Goal: Information Seeking & Learning: Find specific page/section

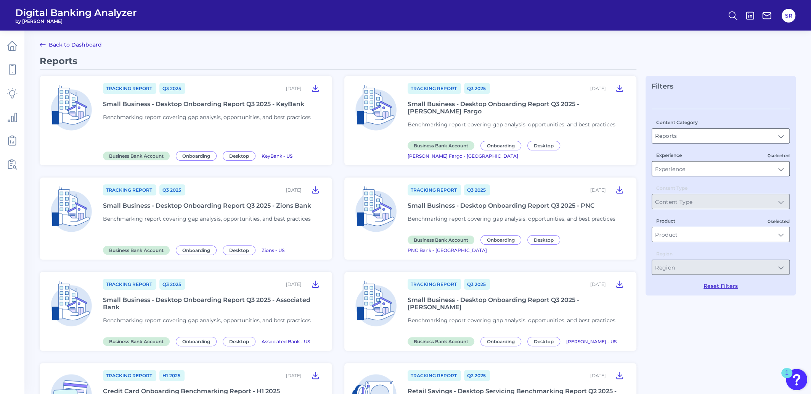
click at [784, 172] on input "Experience" at bounding box center [720, 168] width 137 height 14
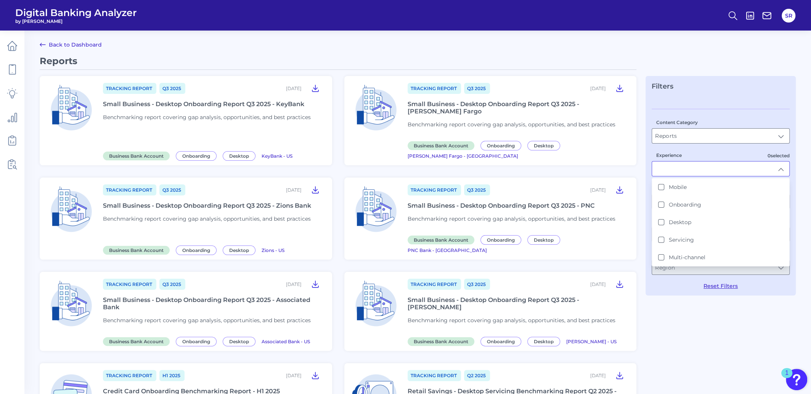
click at [784, 172] on input "Experience" at bounding box center [720, 168] width 137 height 14
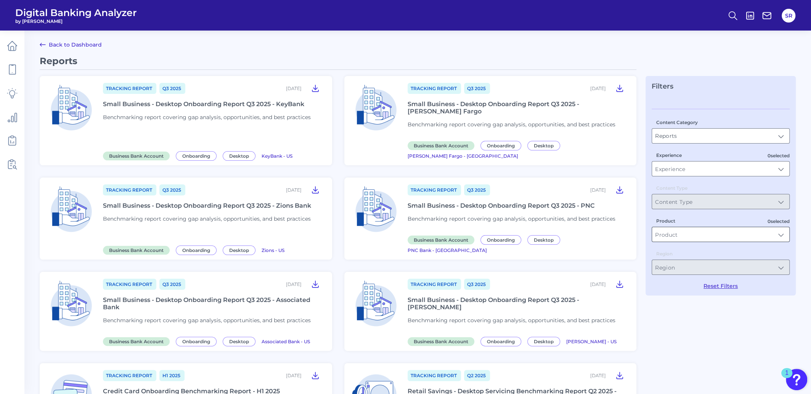
click at [782, 233] on input "Product" at bounding box center [720, 234] width 137 height 14
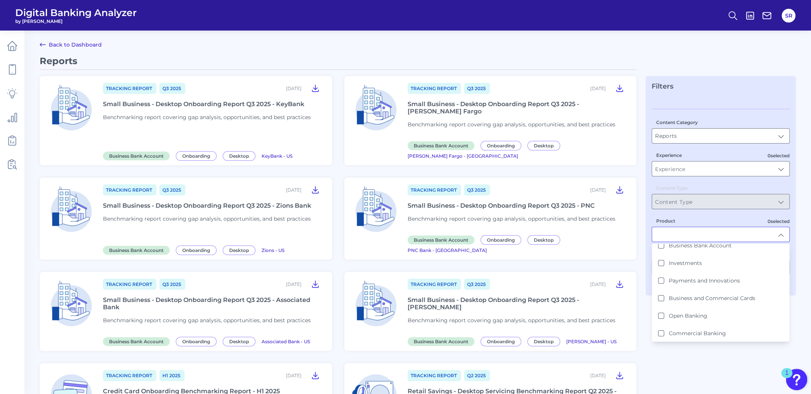
scroll to position [95, 0]
click at [662, 261] on button "Investments" at bounding box center [661, 263] width 6 height 6
type input "Investments"
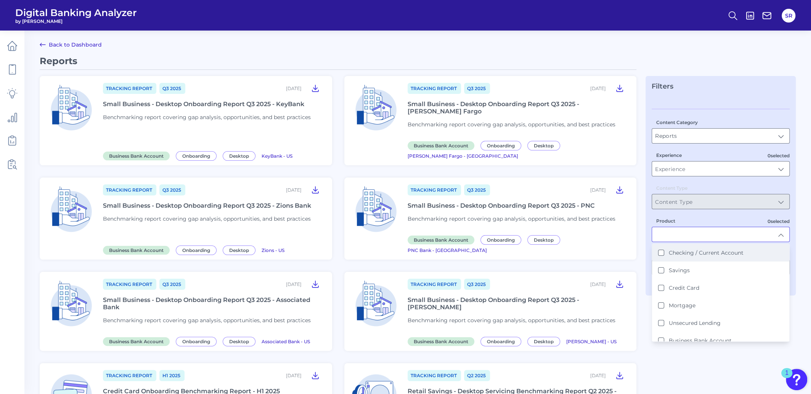
scroll to position [0, 0]
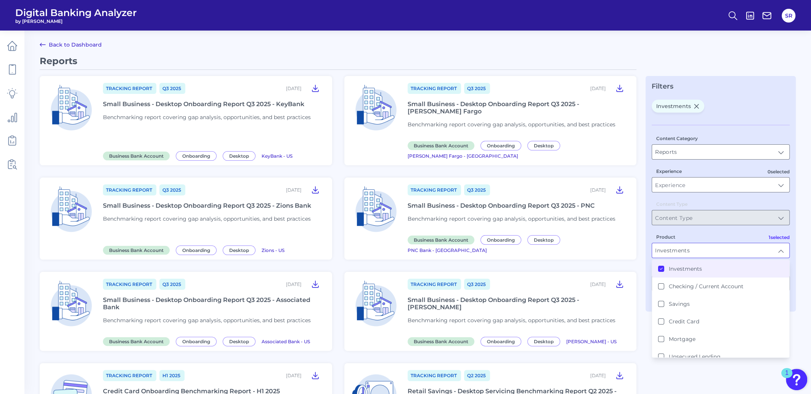
click at [650, 309] on div "Filters Investments Content Category Reports Reports 0 selected Experience Cont…" at bounding box center [721, 193] width 150 height 235
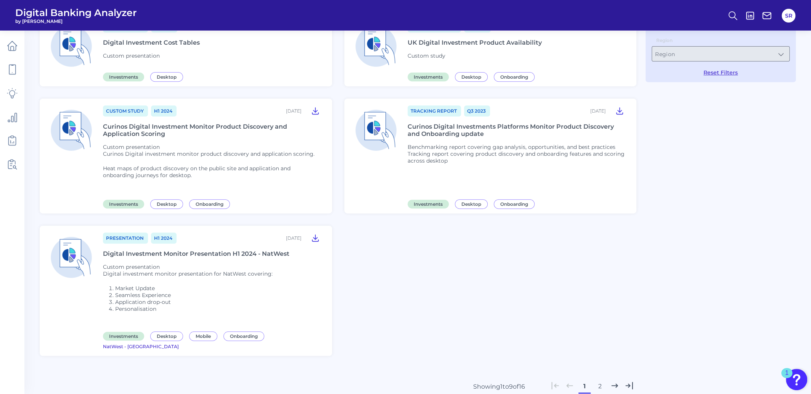
scroll to position [281, 0]
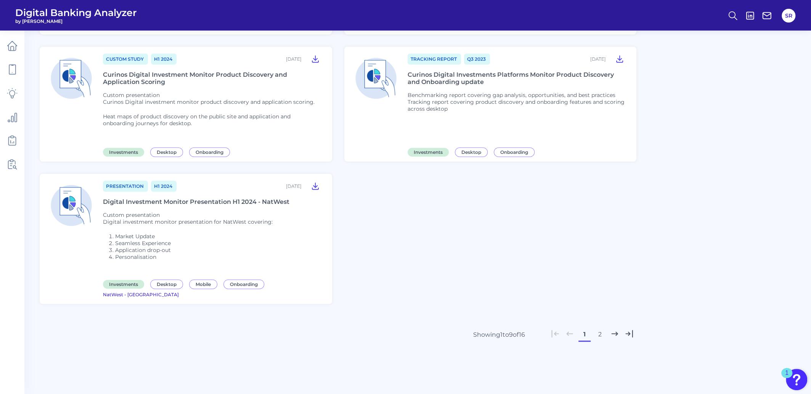
click at [597, 328] on button "2" at bounding box center [600, 334] width 12 height 12
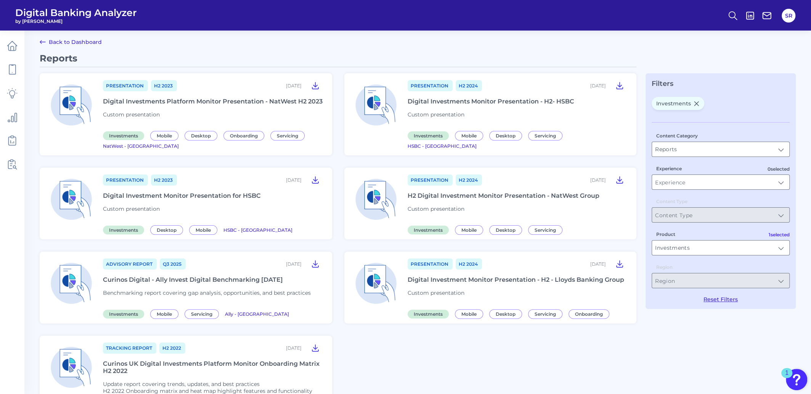
scroll to position [0, 0]
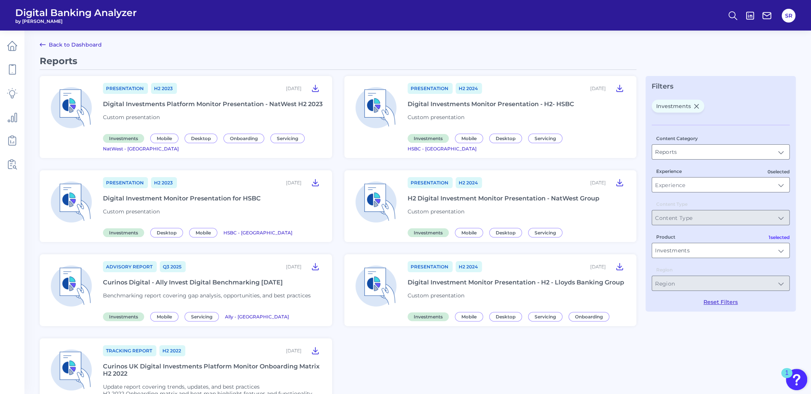
click at [88, 40] on link "Back to Dashboard" at bounding box center [71, 44] width 62 height 9
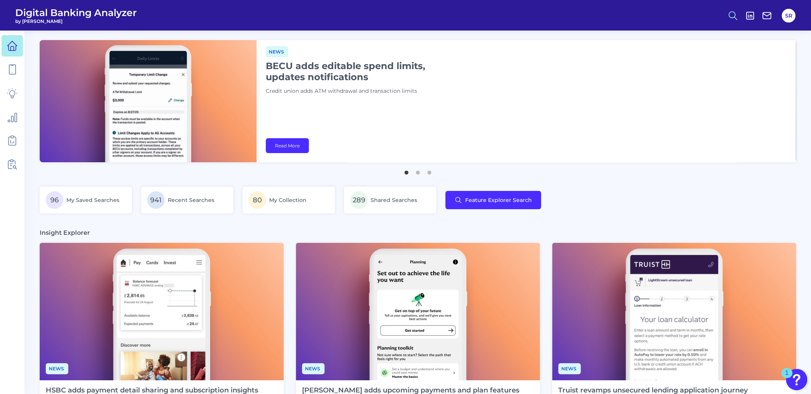
click at [739, 10] on button at bounding box center [733, 16] width 18 height 18
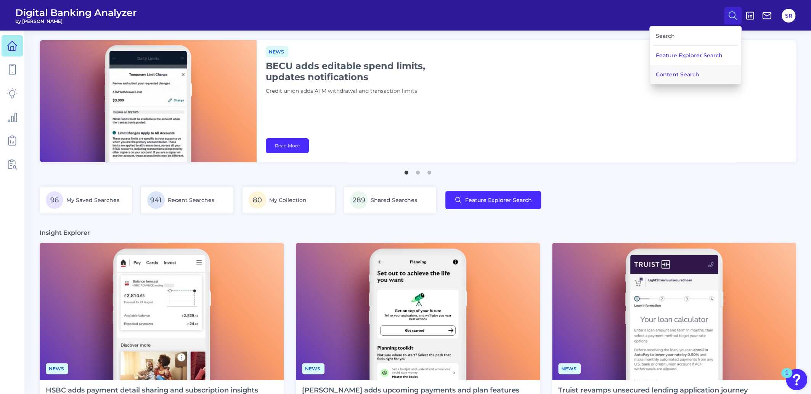
click at [690, 68] on button "Content Search" at bounding box center [696, 74] width 92 height 19
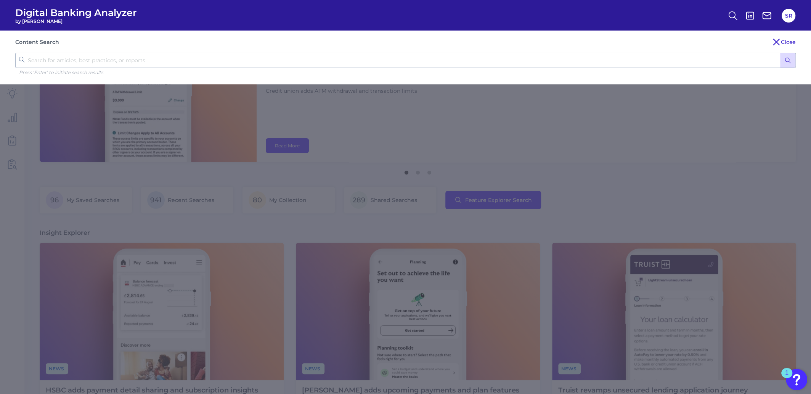
click at [285, 60] on input "text" at bounding box center [405, 60] width 781 height 15
type input "investment"
click button "submit" at bounding box center [787, 60] width 15 height 14
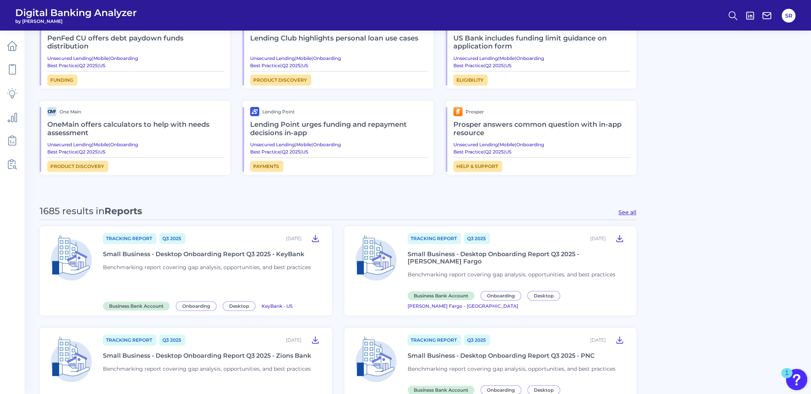
scroll to position [572, 0]
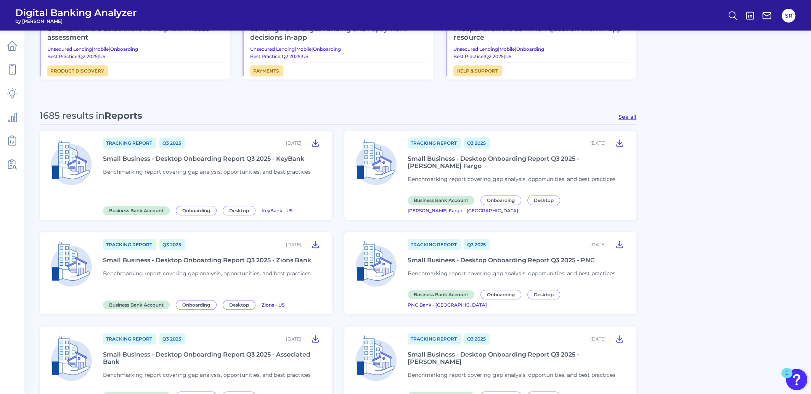
click at [619, 120] on div "1685 results in Reports See all" at bounding box center [338, 117] width 597 height 14
click at [630, 116] on button "See all" at bounding box center [628, 116] width 18 height 7
type input "Reports"
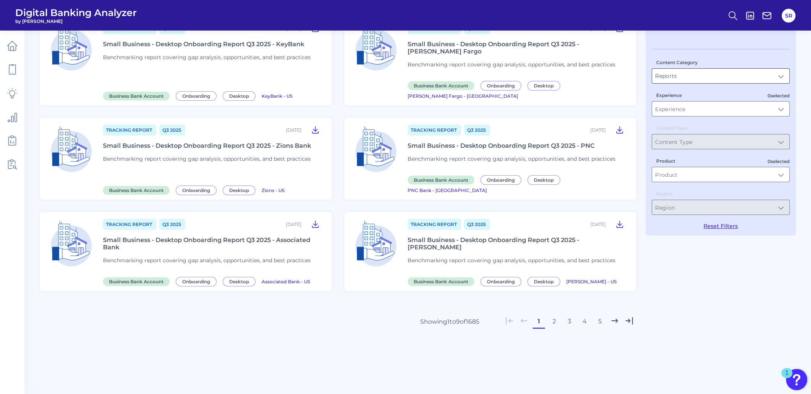
scroll to position [0, 0]
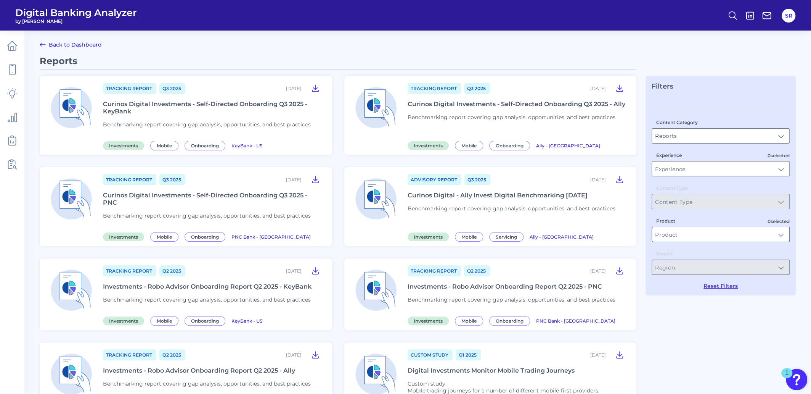
click at [733, 233] on input "Product" at bounding box center [720, 234] width 137 height 14
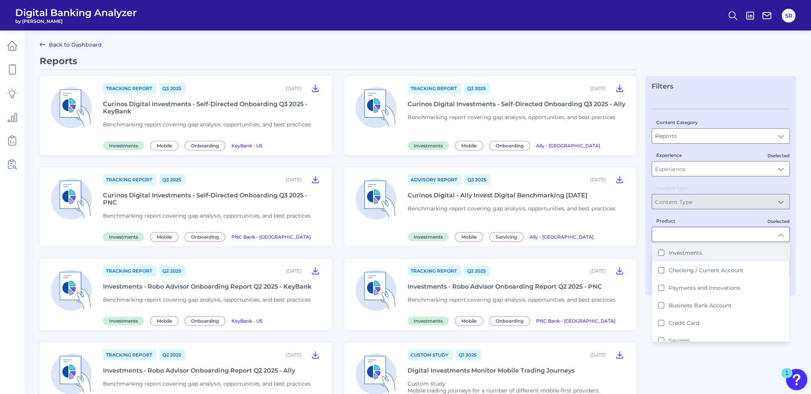
click at [663, 255] on button "Investments" at bounding box center [661, 252] width 6 height 6
type input "Investments"
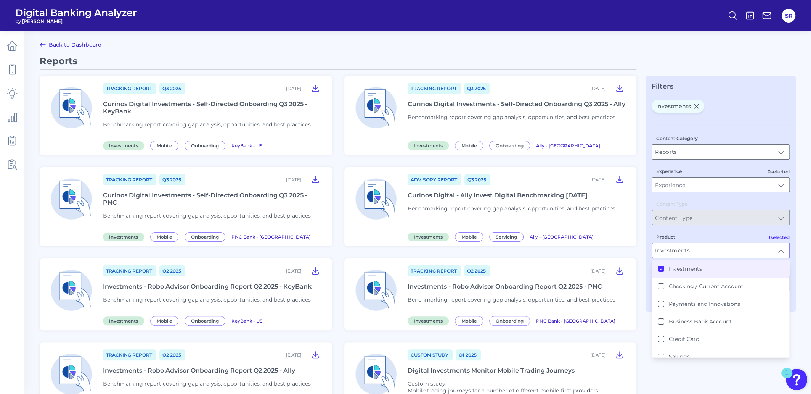
click at [644, 281] on div "Reports Tracking Report Q3 [DATE], 2025 Curinos Digital Investments - Self-Dire…" at bounding box center [418, 329] width 756 height 549
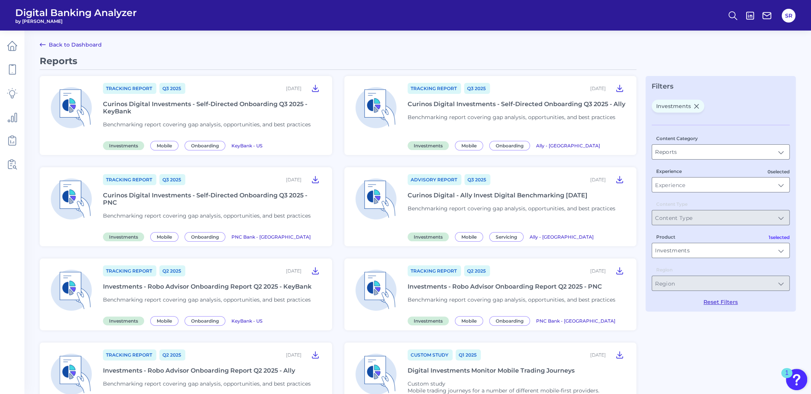
click at [669, 339] on div "Reports Tracking Report Q3 [DATE], 2025 Curinos Digital Investments - Self-Dire…" at bounding box center [418, 329] width 756 height 549
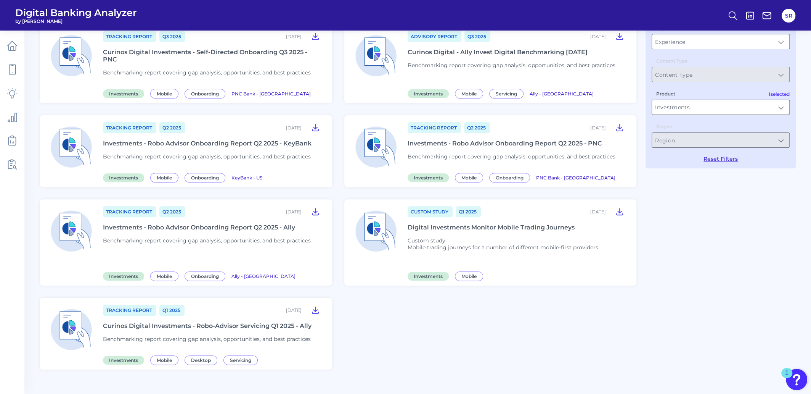
scroll to position [191, 0]
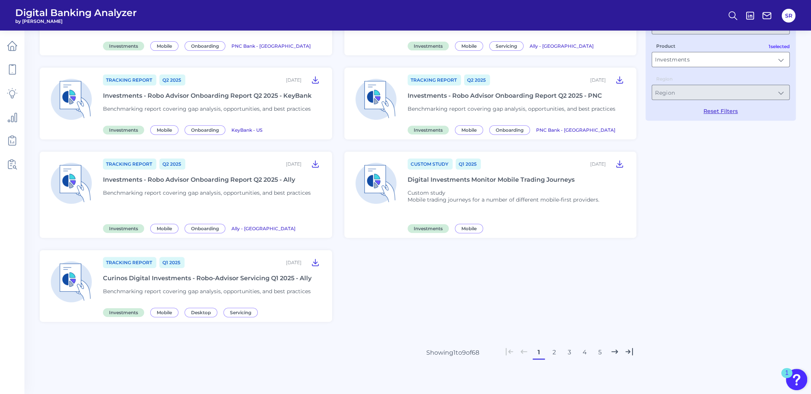
click at [558, 354] on button "2" at bounding box center [554, 352] width 12 height 12
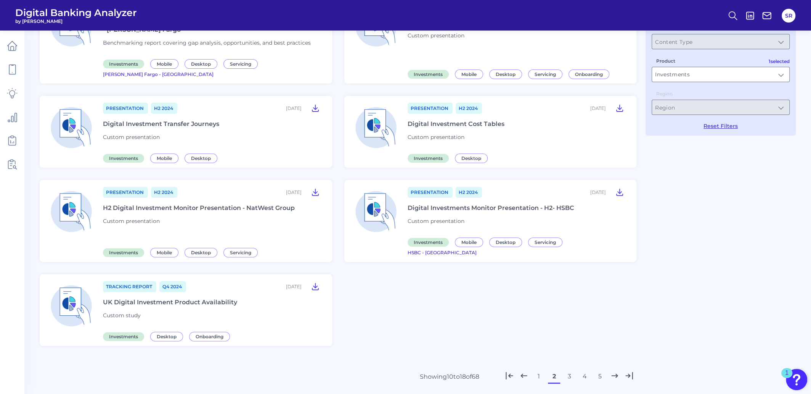
scroll to position [201, 0]
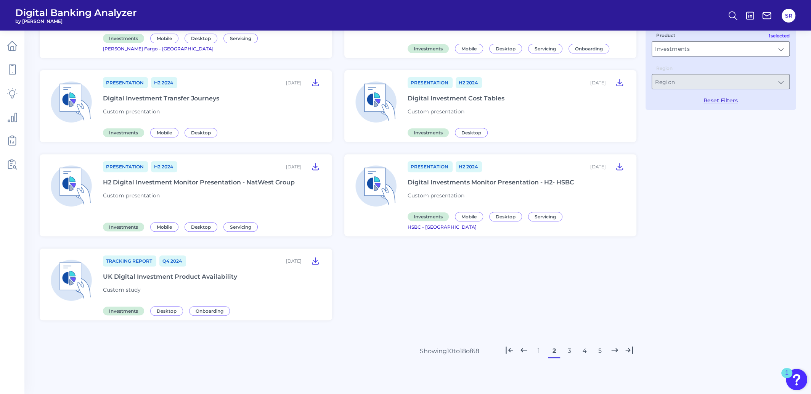
click at [573, 344] on button "3" at bounding box center [569, 350] width 12 height 12
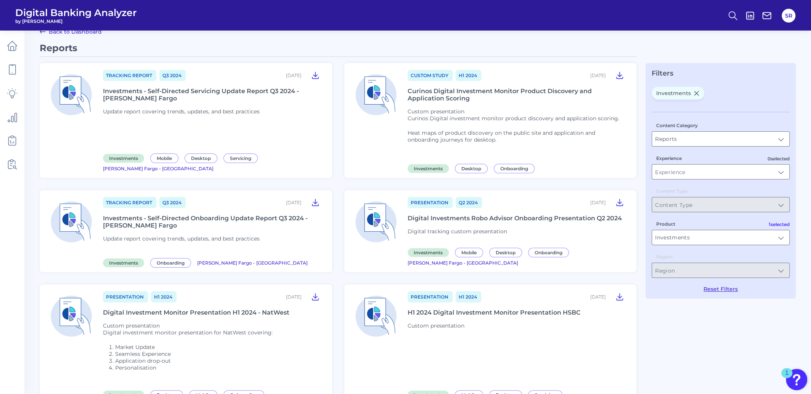
scroll to position [11, 0]
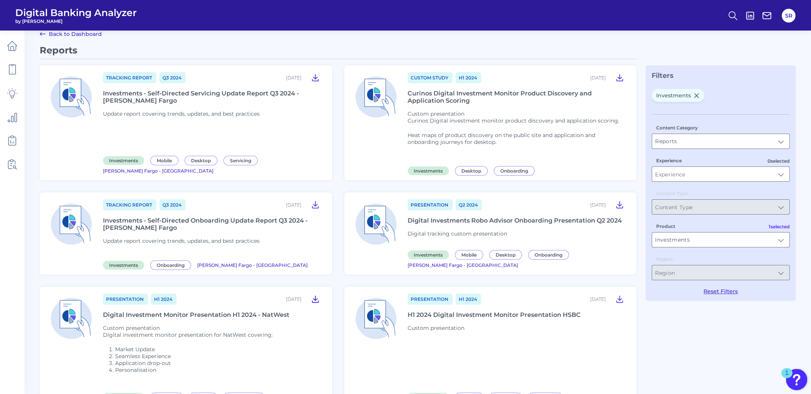
click at [314, 298] on icon at bounding box center [315, 298] width 9 height 9
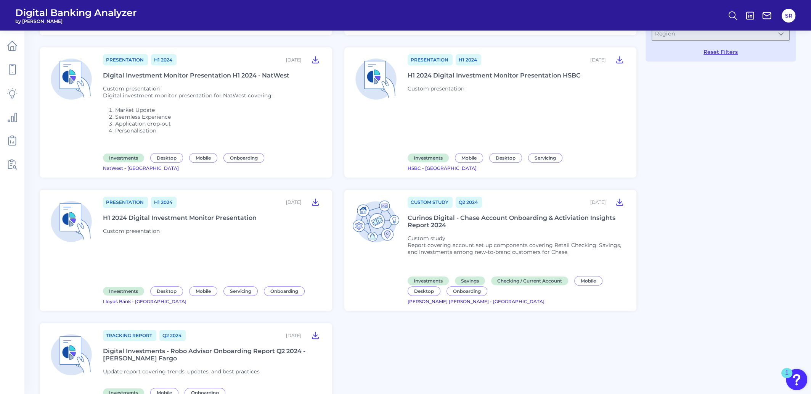
scroll to position [297, 0]
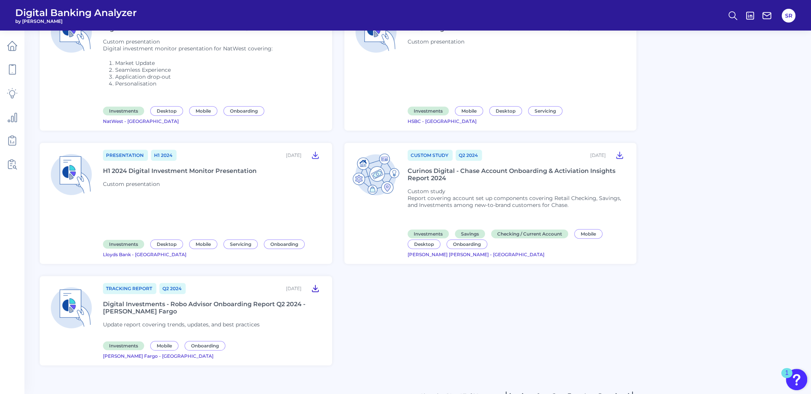
click at [315, 285] on icon at bounding box center [315, 288] width 6 height 6
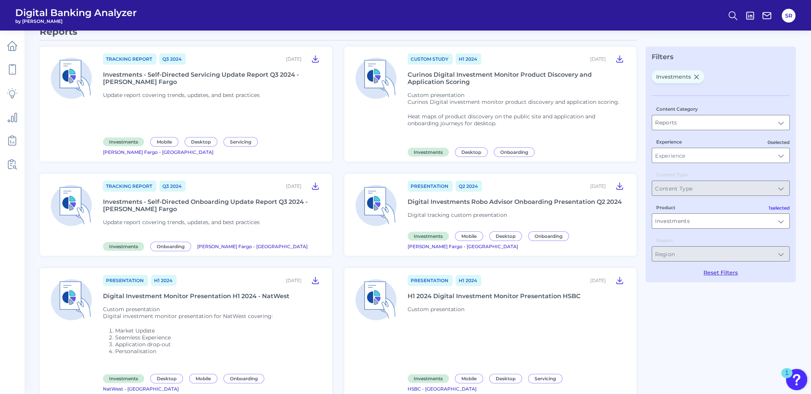
scroll to position [0, 0]
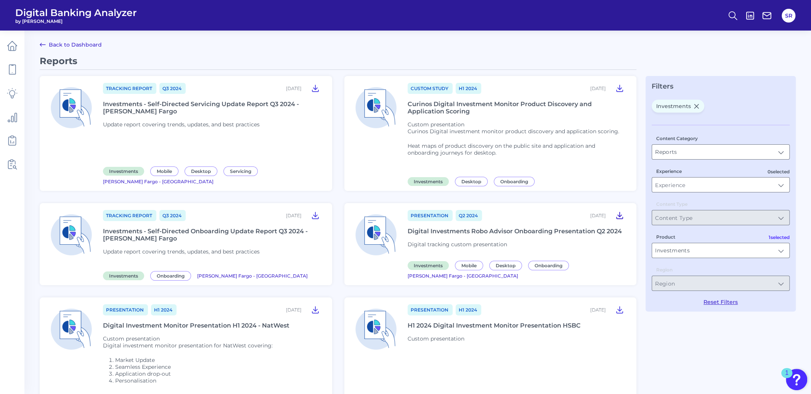
click at [622, 216] on icon at bounding box center [619, 215] width 9 height 9
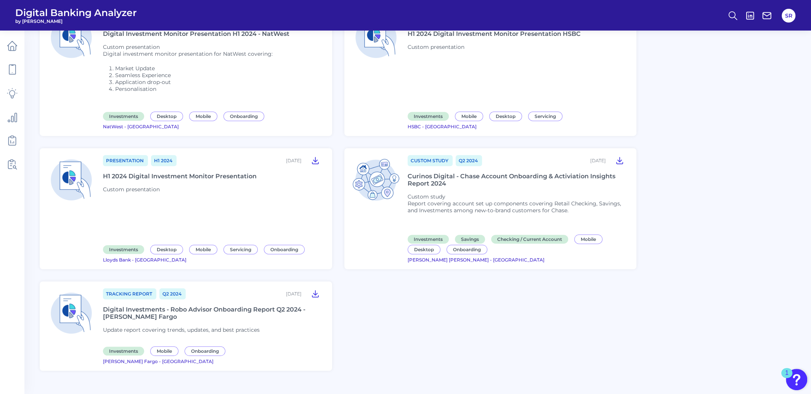
scroll to position [333, 0]
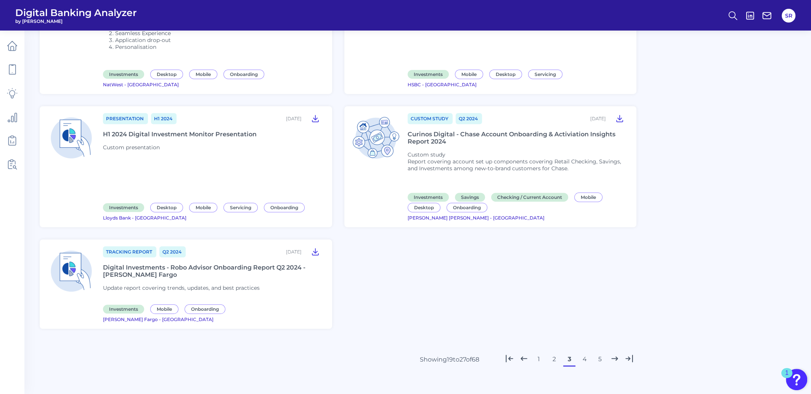
click at [584, 353] on button "4" at bounding box center [585, 359] width 12 height 12
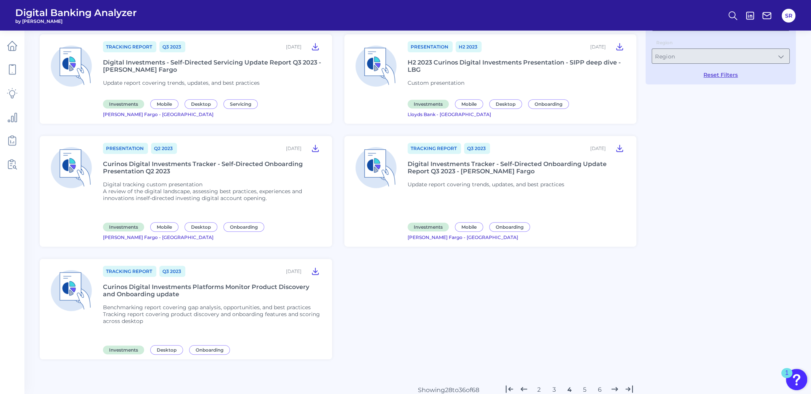
scroll to position [238, 0]
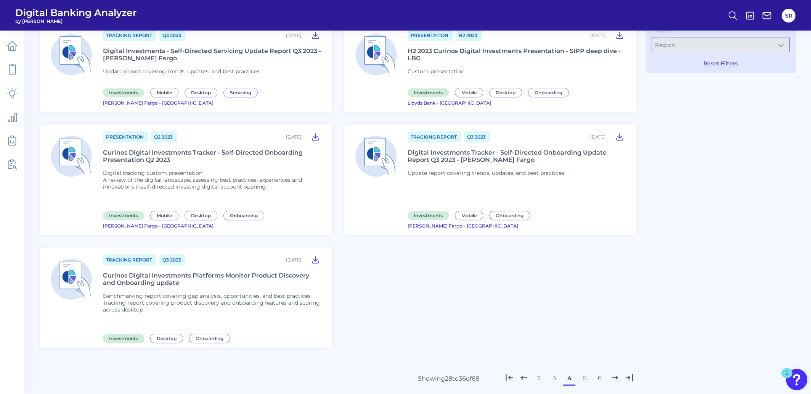
drag, startPoint x: 510, startPoint y: 350, endPoint x: 522, endPoint y: 348, distance: 12.0
click at [510, 374] on icon at bounding box center [509, 377] width 6 height 6
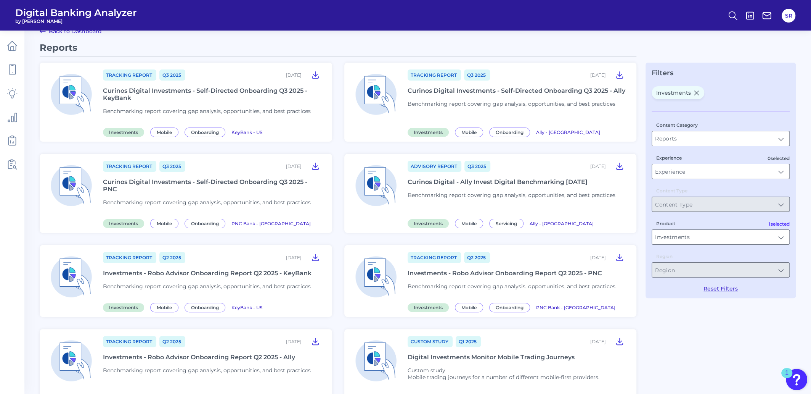
scroll to position [0, 0]
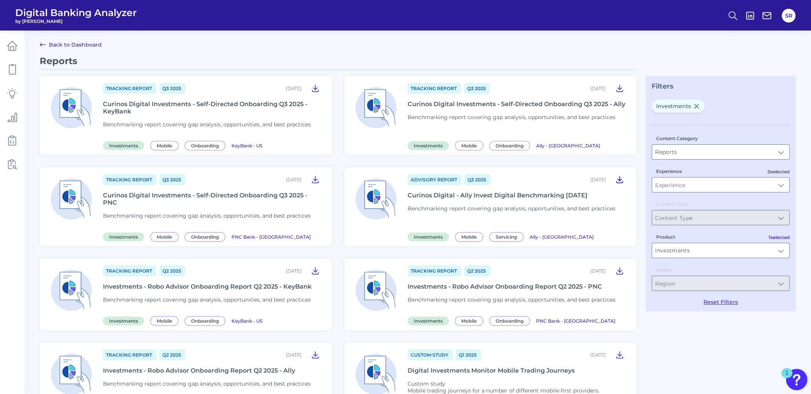
click at [621, 182] on icon at bounding box center [619, 179] width 9 height 9
